Goal: Task Accomplishment & Management: Manage account settings

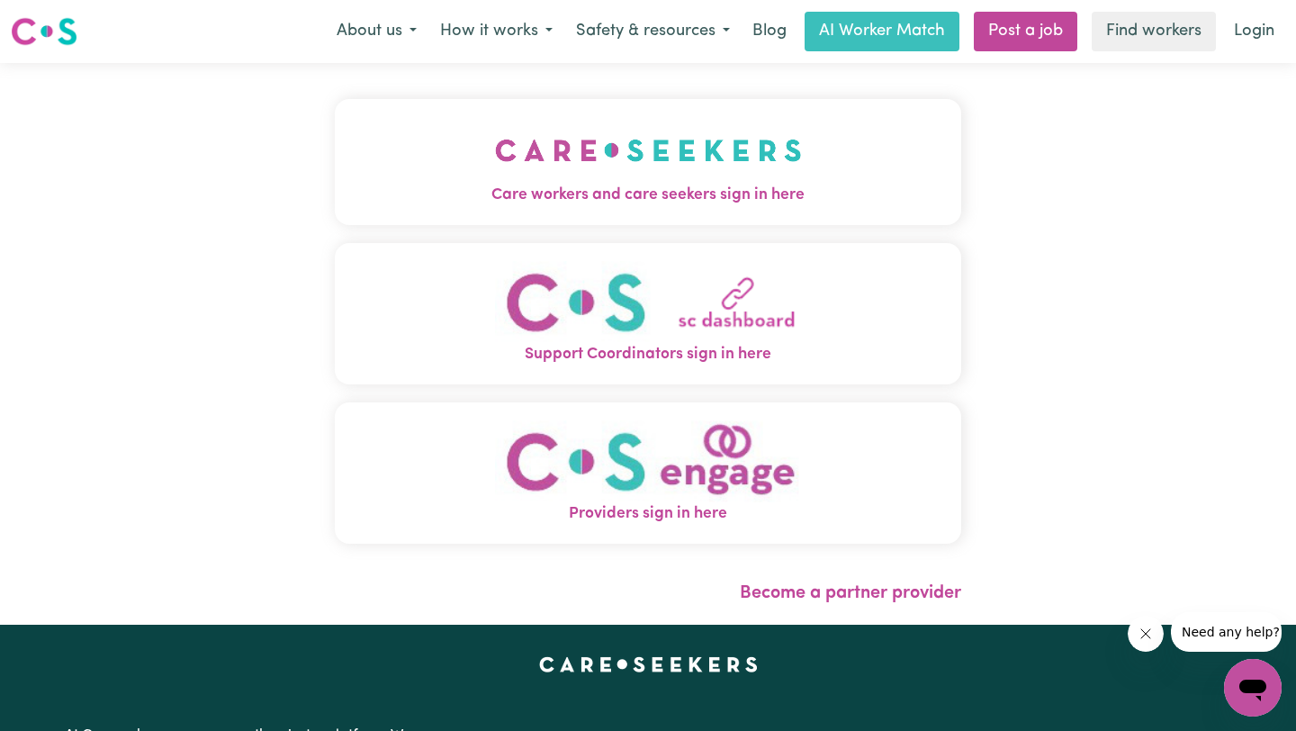
click at [815, 194] on span "Care workers and care seekers sign in here" at bounding box center [648, 195] width 626 height 23
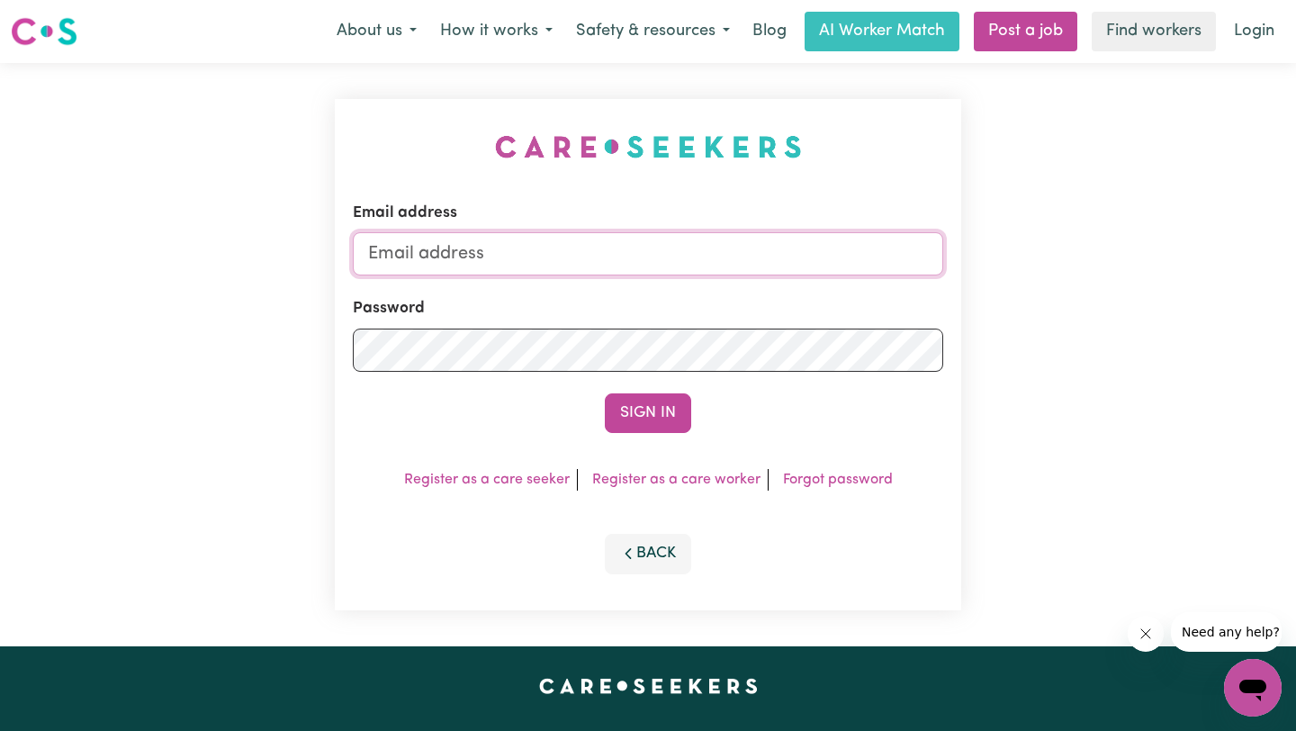
click at [756, 239] on input "Email address" at bounding box center [648, 253] width 590 height 43
type input "[EMAIL_ADDRESS][DOMAIN_NAME]"
click at [605, 393] on button "Sign In" at bounding box center [648, 413] width 86 height 40
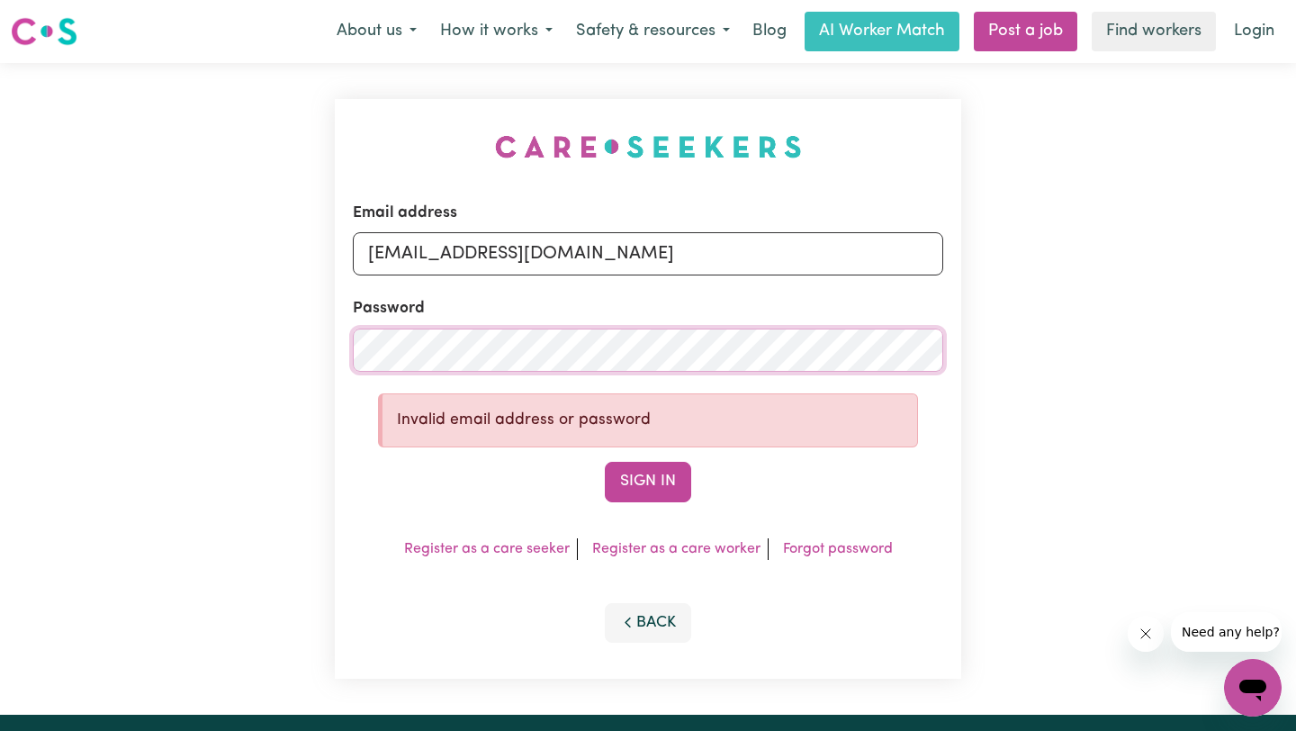
click at [605, 462] on button "Sign In" at bounding box center [648, 482] width 86 height 40
click at [40, 354] on div "Email address [EMAIL_ADDRESS][DOMAIN_NAME] Password Invalid email address or pa…" at bounding box center [648, 389] width 1296 height 652
click at [605, 462] on button "Sign In" at bounding box center [648, 482] width 86 height 40
click at [667, 484] on button "Sign In" at bounding box center [648, 482] width 86 height 40
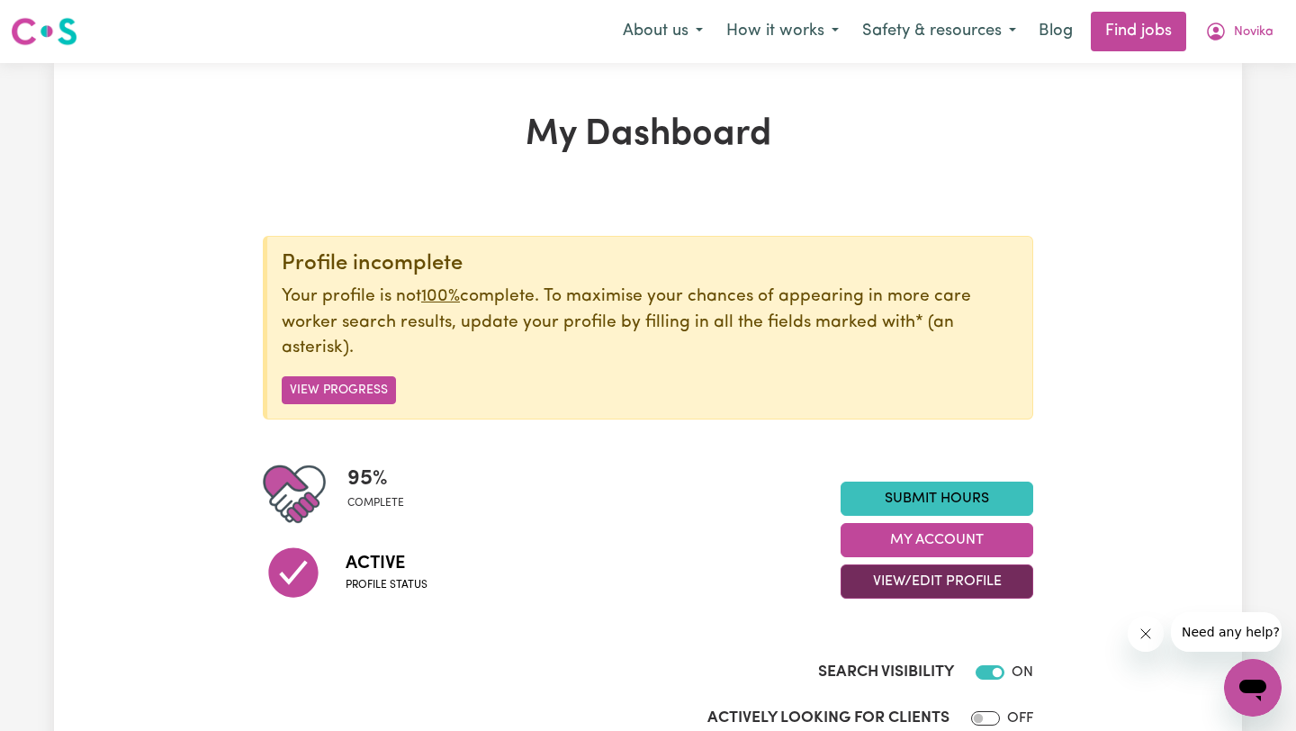
click at [922, 585] on button "View/Edit Profile" at bounding box center [937, 581] width 193 height 34
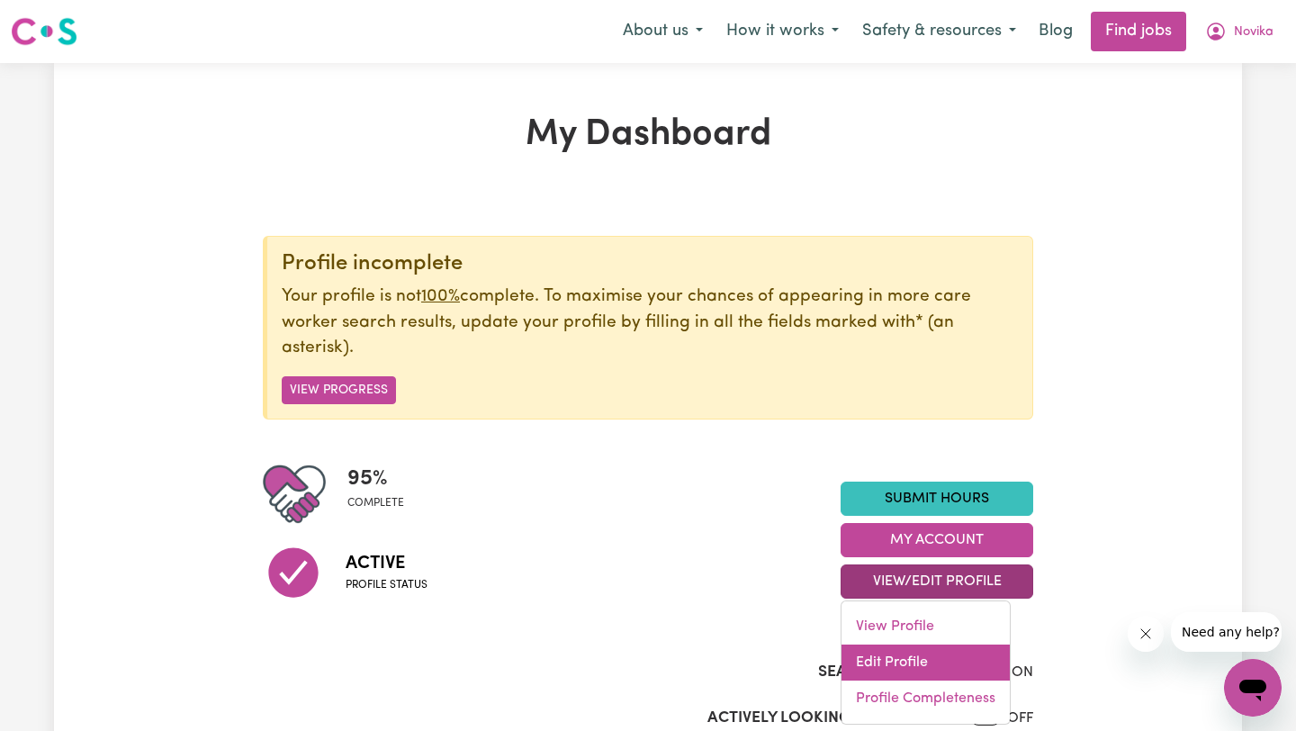
click at [923, 648] on link "Edit Profile" at bounding box center [926, 662] width 168 height 36
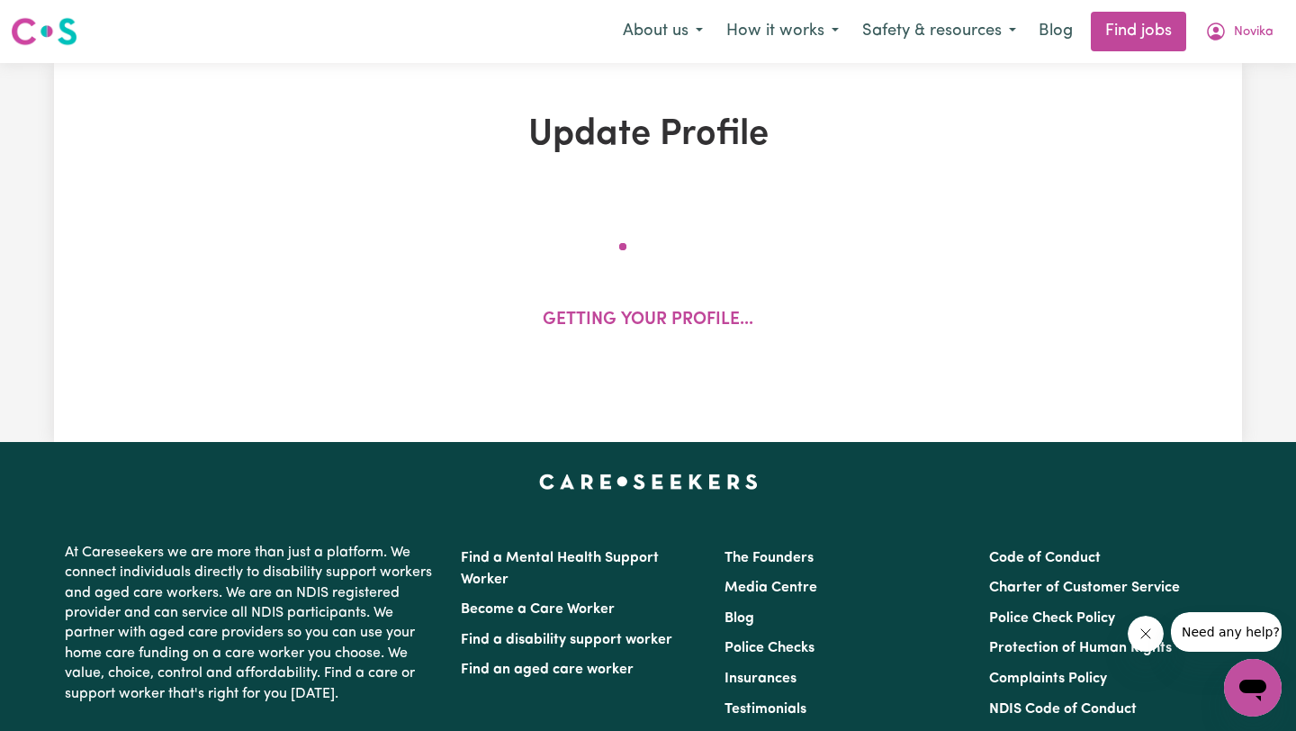
select select "[DEMOGRAPHIC_DATA]"
select select "Australian PR"
select select "Studying a healthcare related degree or qualification"
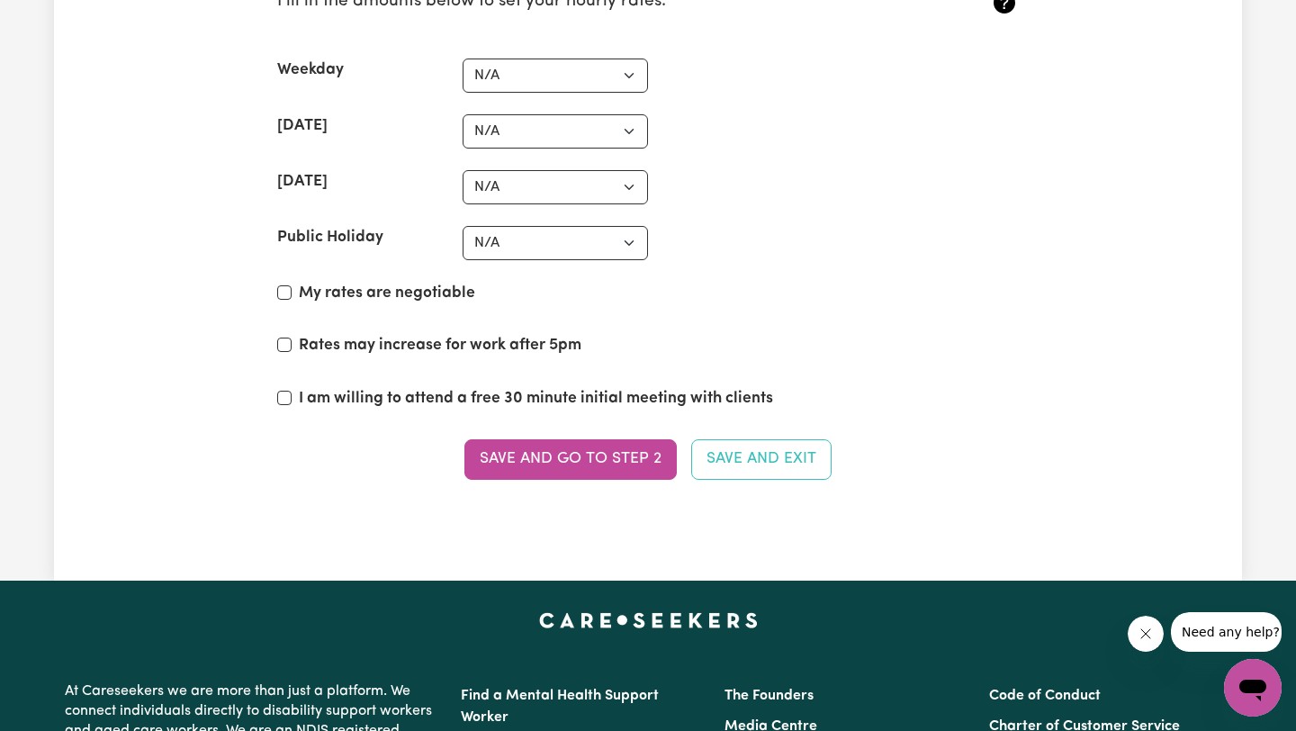
scroll to position [4455, 0]
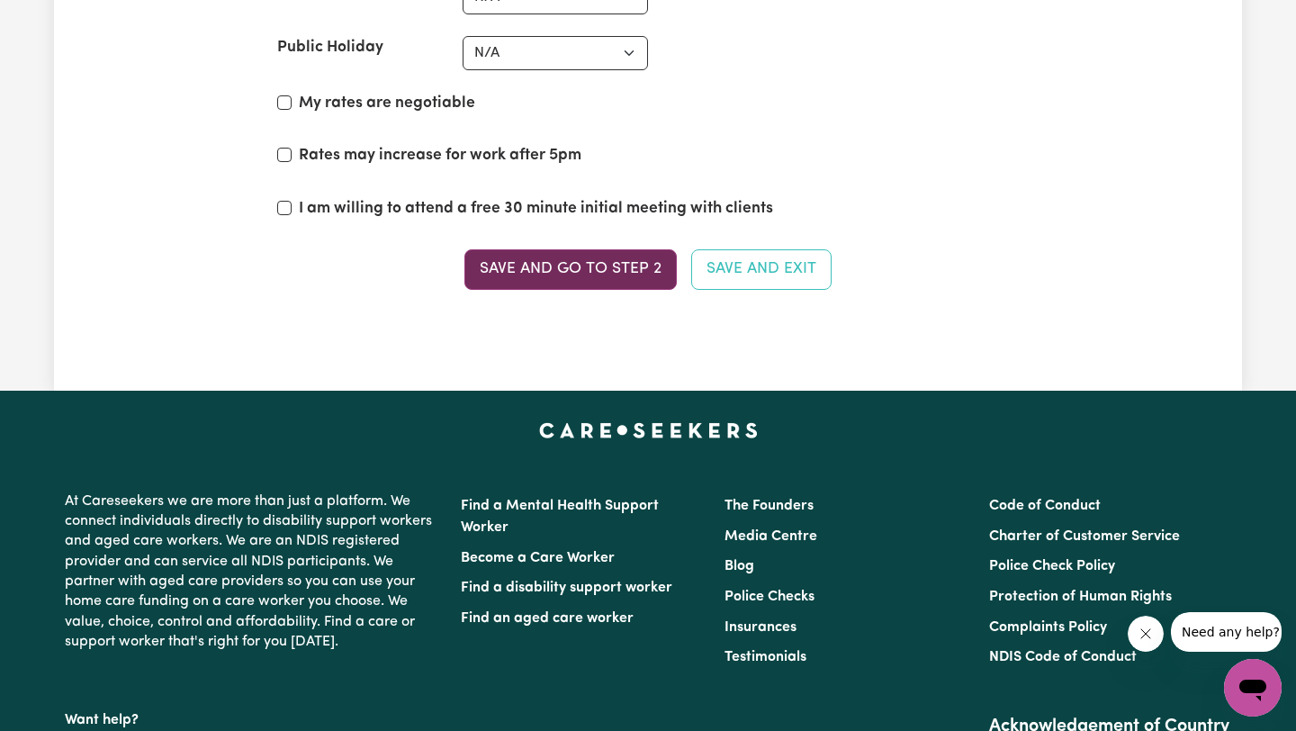
click at [594, 267] on button "Save and go to Step 2" at bounding box center [570, 269] width 212 height 40
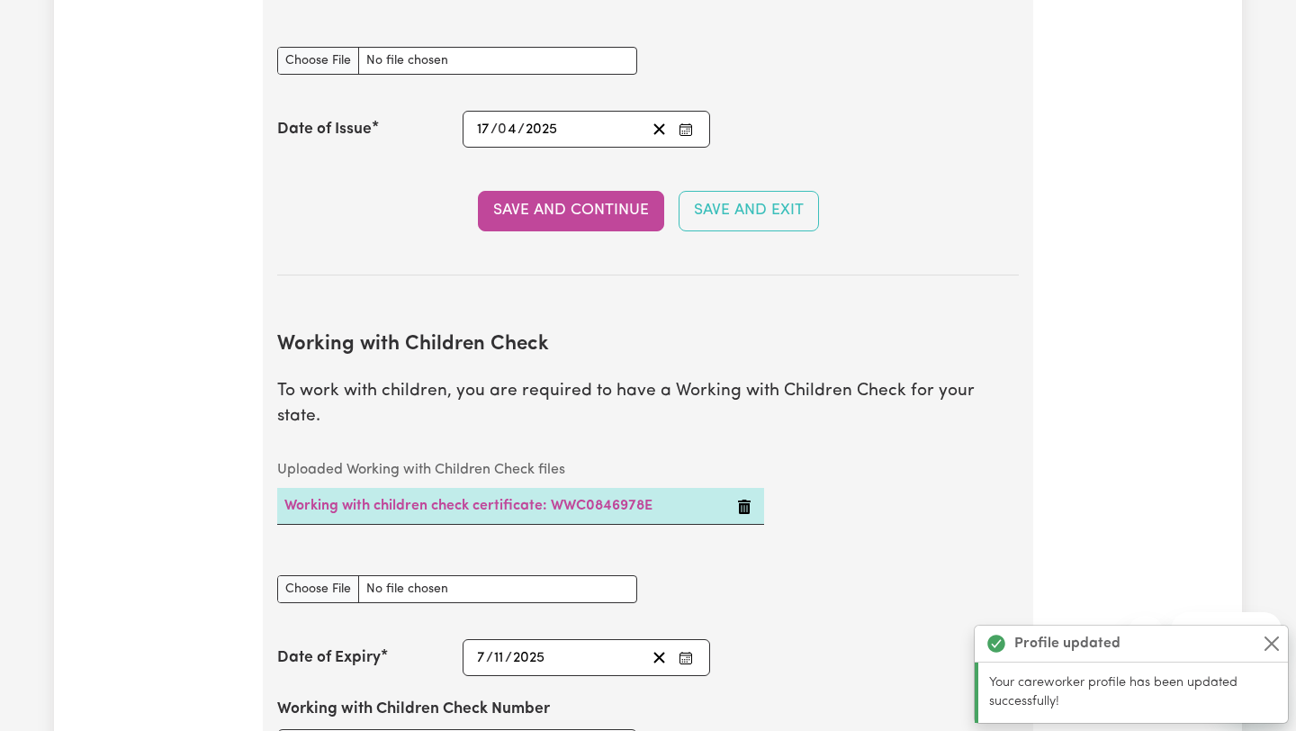
scroll to position [1490, 0]
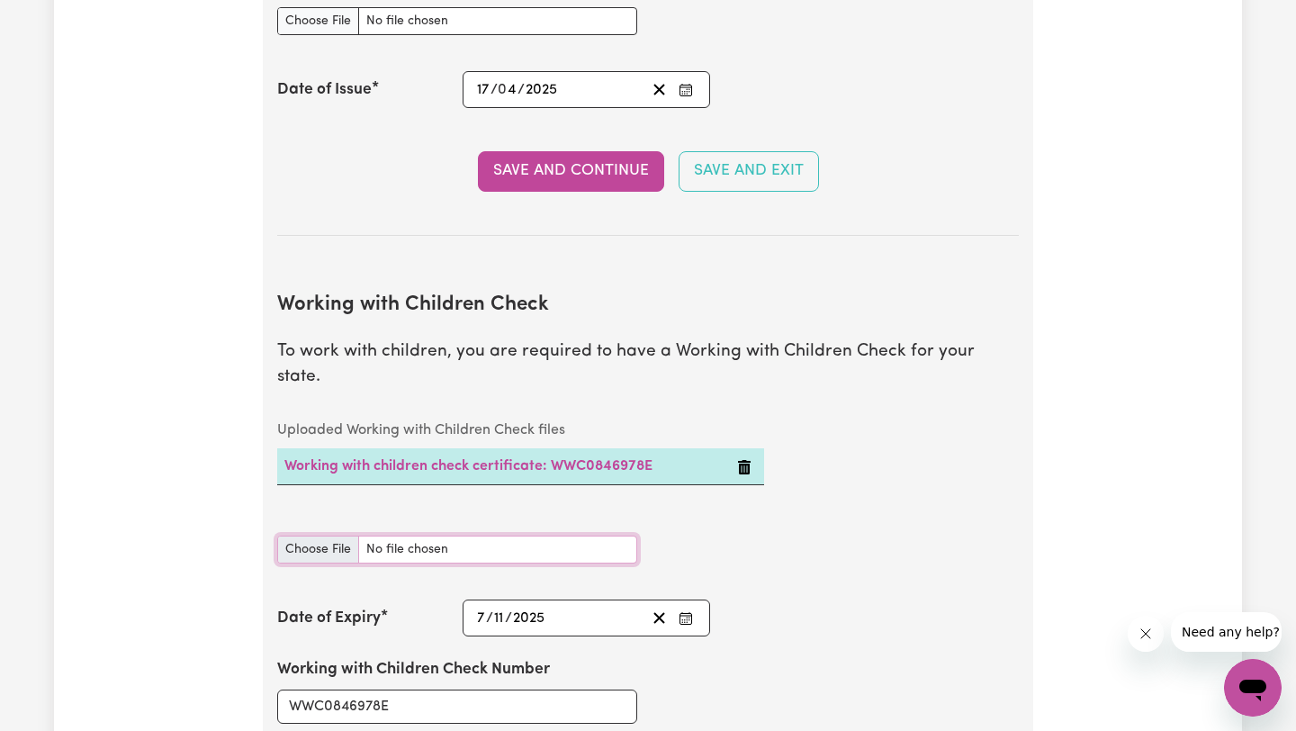
click at [320, 536] on input "Working with Children Check document" at bounding box center [457, 550] width 360 height 28
type input "C:\fakepath\NovikaWibowo WWCC.pdf"
click at [741, 460] on icon "Delete Working with children check certificate: WWC0846978E" at bounding box center [744, 467] width 13 height 14
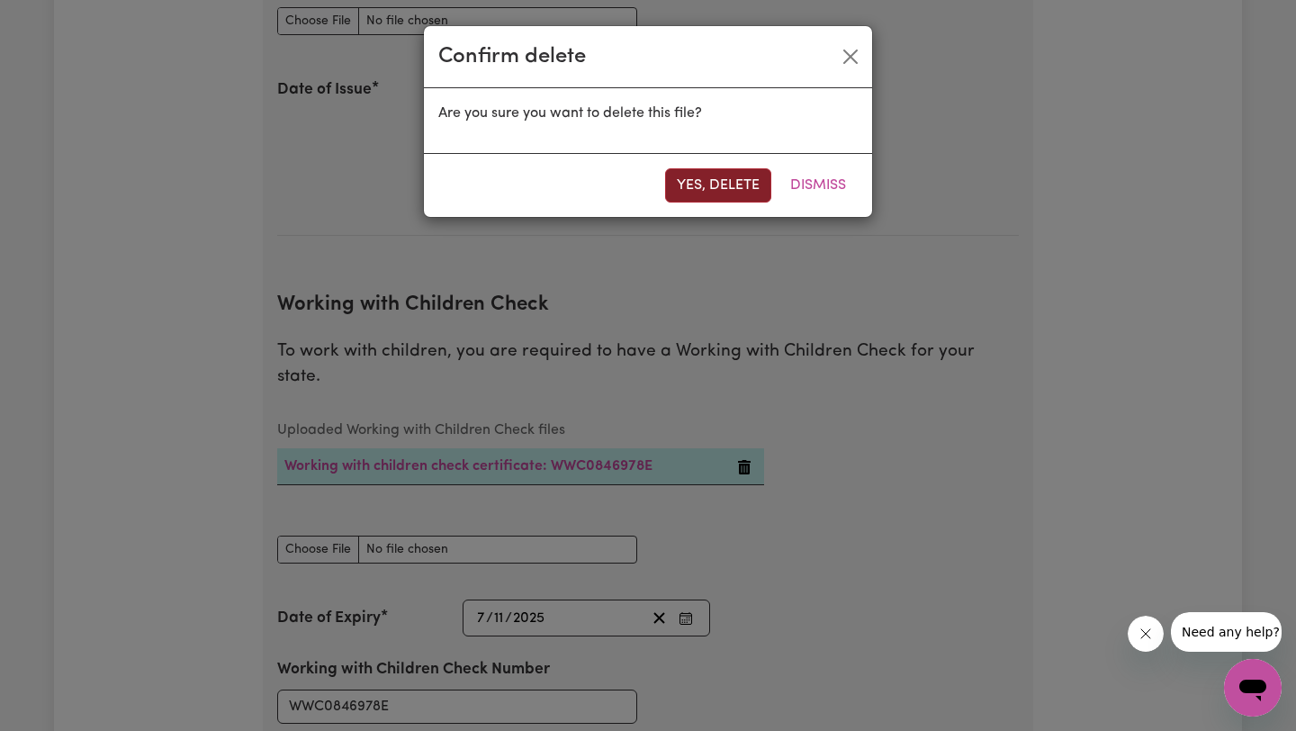
click at [712, 181] on button "Yes, delete" at bounding box center [718, 185] width 106 height 34
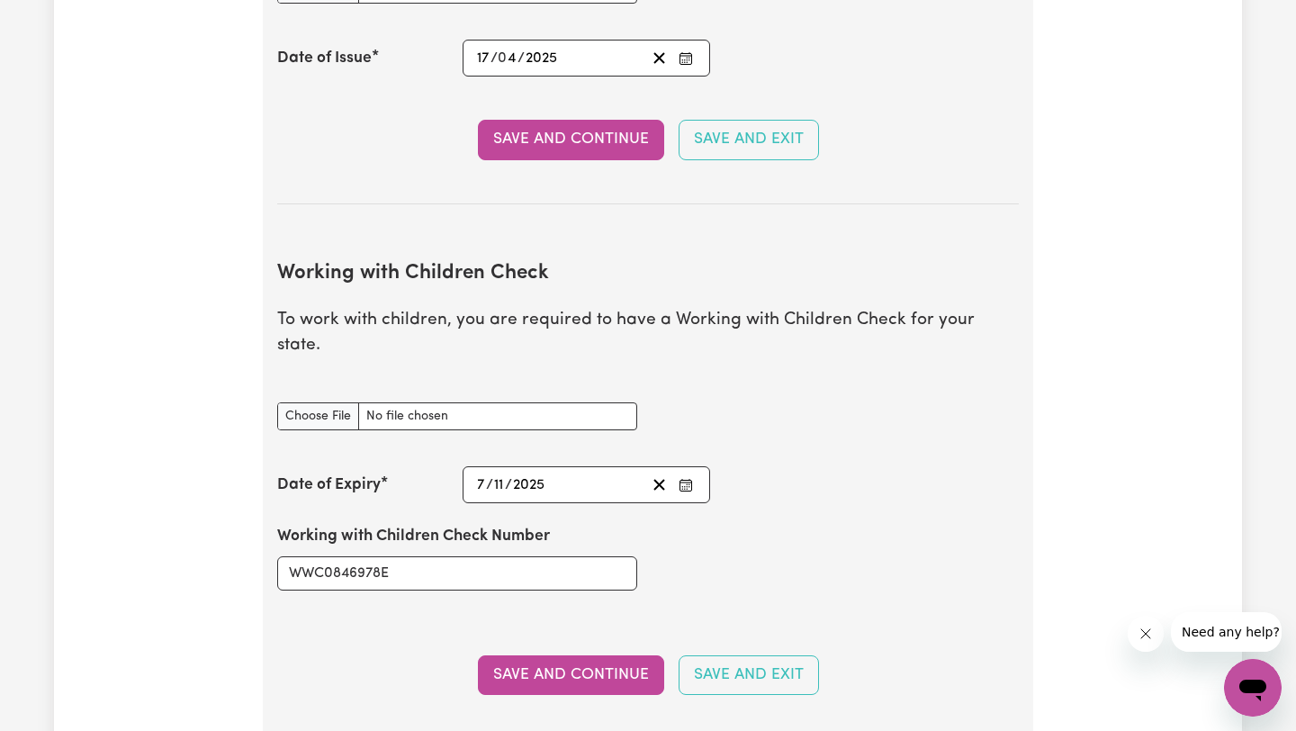
scroll to position [1530, 0]
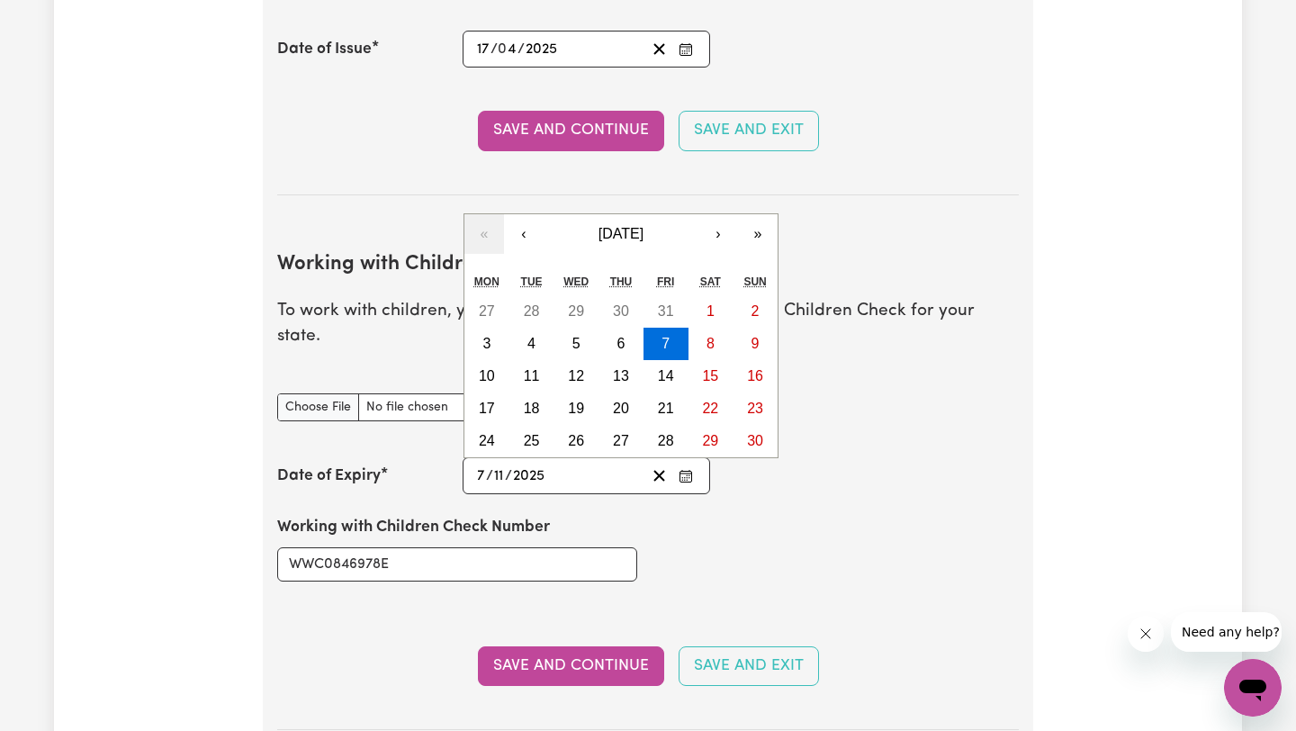
click at [545, 464] on input "2025" at bounding box center [529, 476] width 34 height 24
type input "203"
type input "[DATE]"
type input "2030"
click at [696, 551] on div "Working with Children Check Number WWC0846978E" at bounding box center [647, 548] width 763 height 108
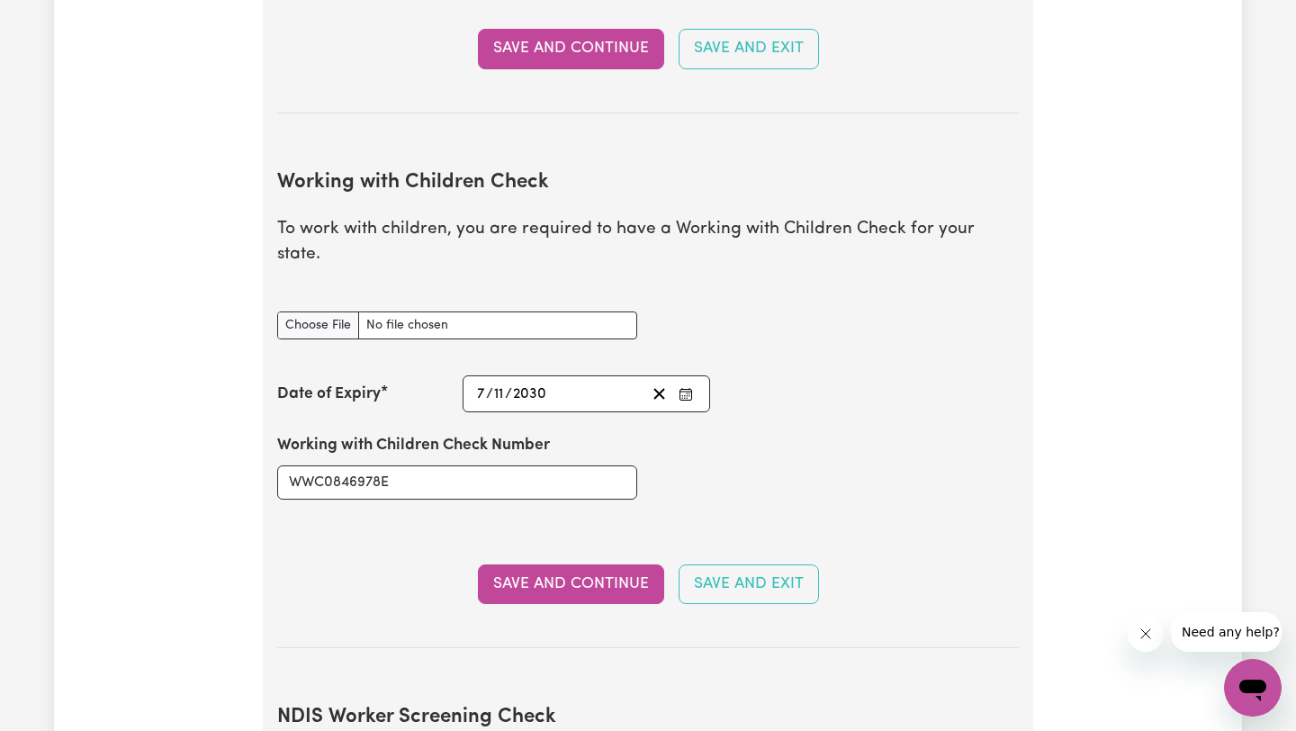
scroll to position [1636, 0]
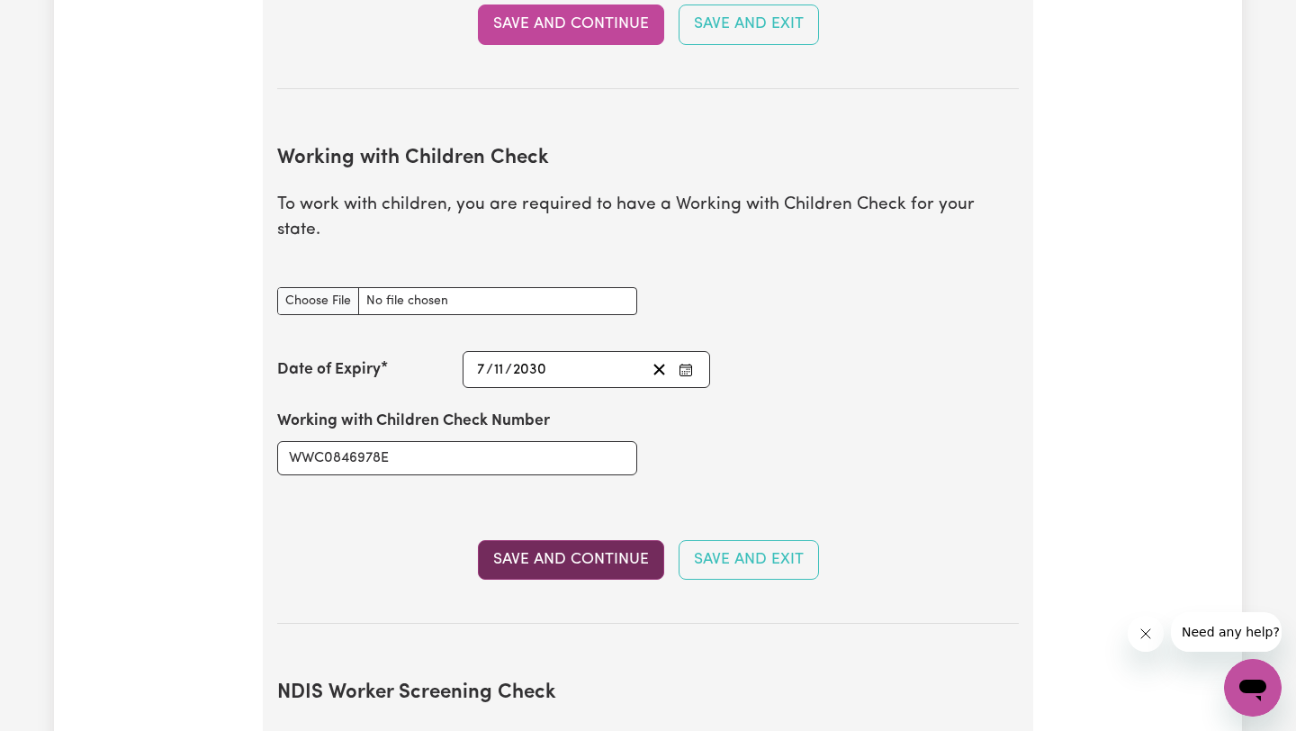
click at [592, 540] on button "Save and Continue" at bounding box center [571, 560] width 186 height 40
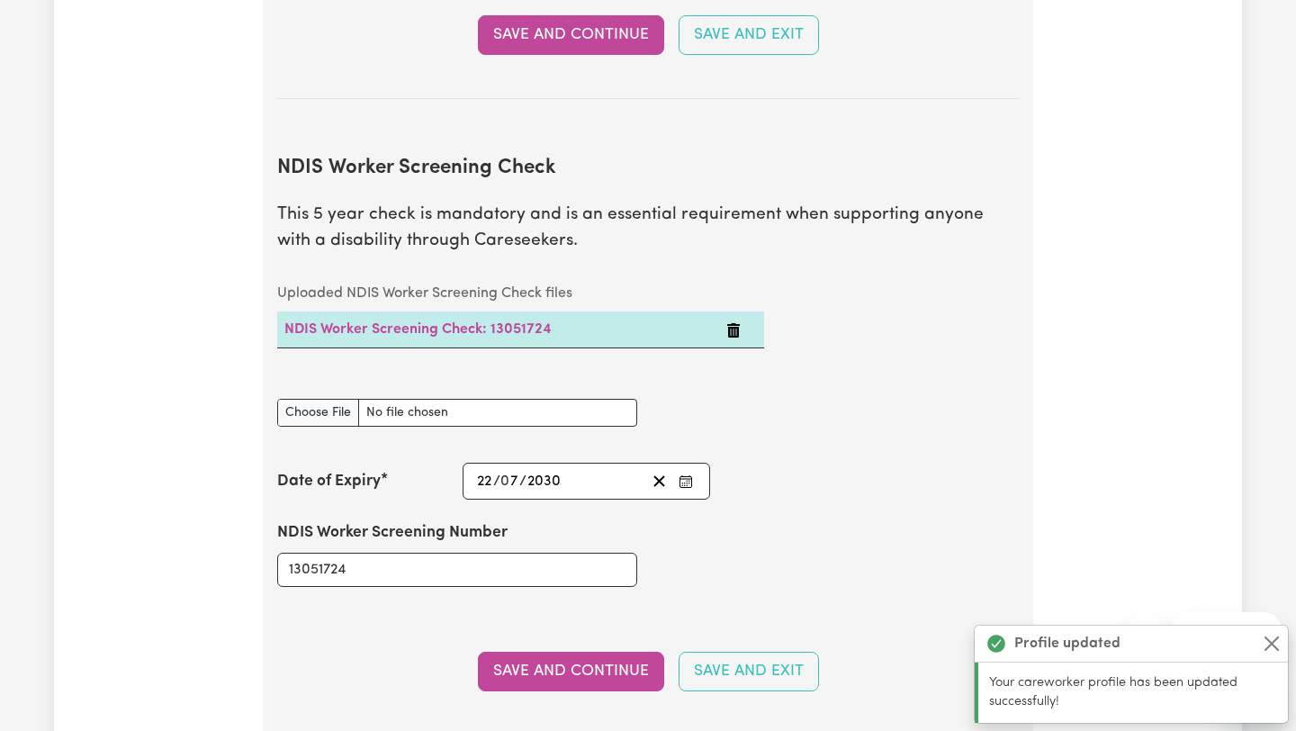
scroll to position [2314, 0]
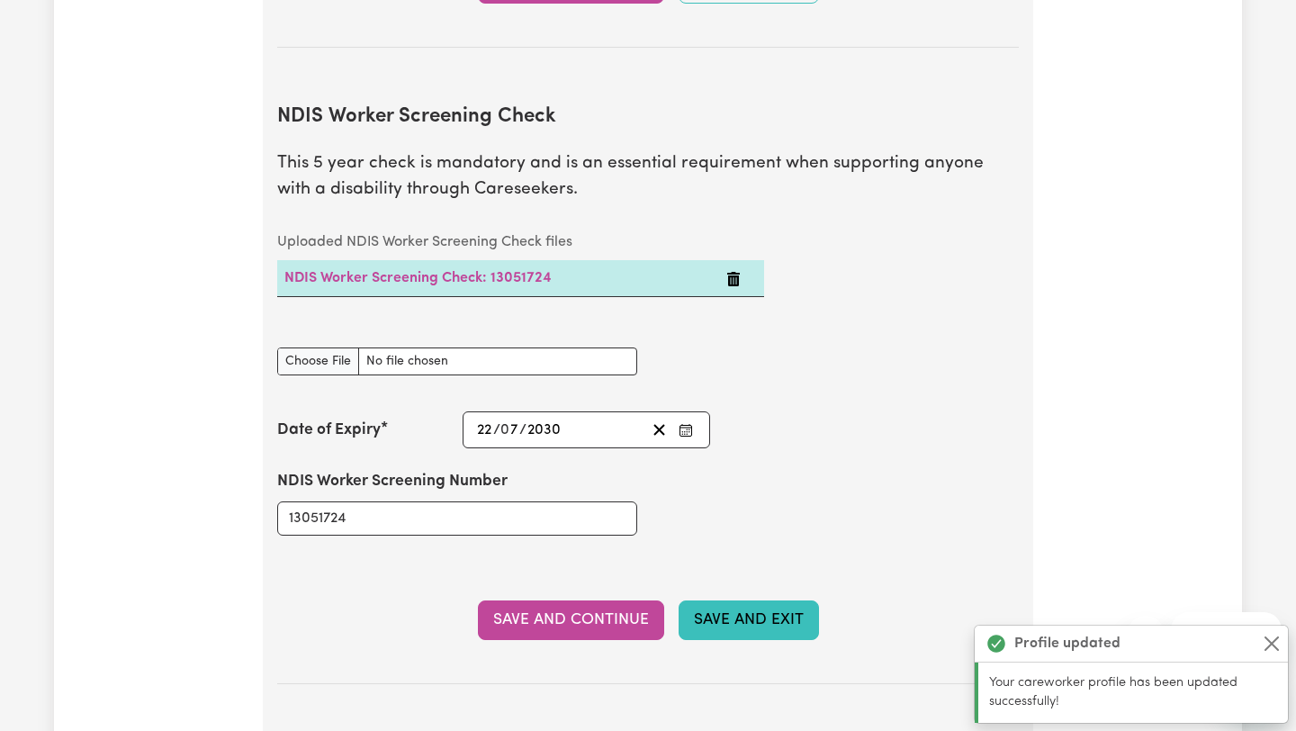
click at [716, 600] on button "Save and Exit" at bounding box center [749, 620] width 140 height 40
